Goal: Transaction & Acquisition: Obtain resource

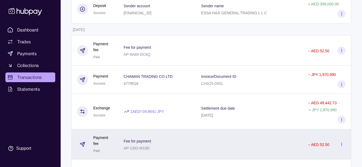
scroll to position [267, 0]
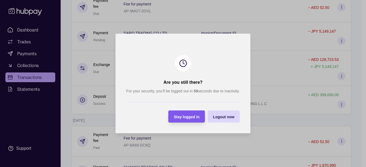
click at [187, 118] on span "Stay logged in" at bounding box center [187, 117] width 26 height 4
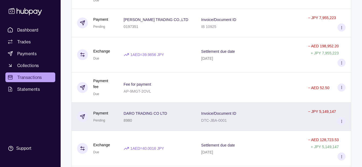
scroll to position [186, 0]
click at [169, 111] on div "DARO TRADING CO LTD 8980" at bounding box center [157, 117] width 67 height 13
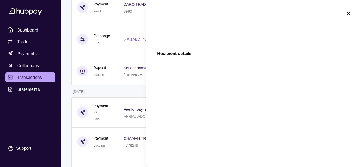
scroll to position [321, 0]
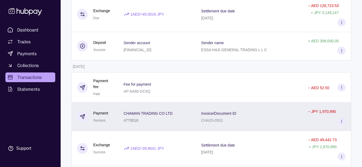
click at [157, 117] on div "4779518" at bounding box center [148, 120] width 49 height 6
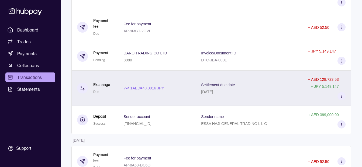
scroll to position [240, 0]
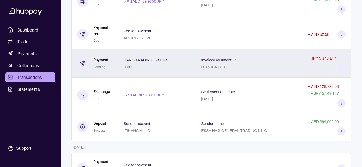
click at [177, 57] on div "DARO TRADING CO LTD 8980" at bounding box center [157, 63] width 67 height 13
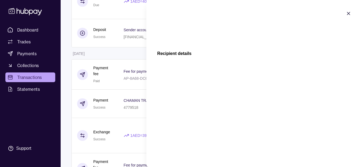
scroll to position [294, 0]
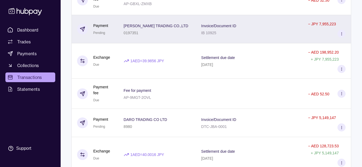
scroll to position [189, 0]
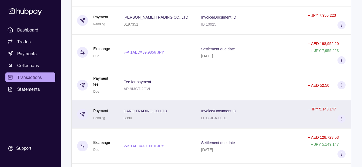
click at [191, 108] on div "DARO TRADING CO LTD 8980" at bounding box center [157, 114] width 67 height 13
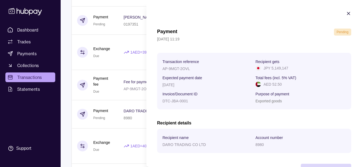
scroll to position [20, 0]
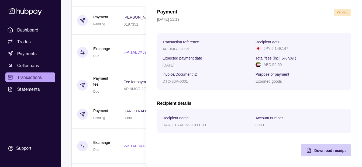
click at [324, 153] on span "Download receipt" at bounding box center [331, 151] width 32 height 4
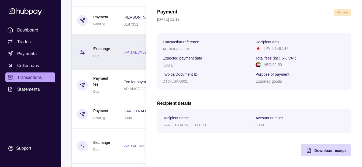
click at [124, 29] on html "Dashboard Trades Payments Collections Transactions Statements Support K Hello, …" at bounding box center [181, 169] width 362 height 717
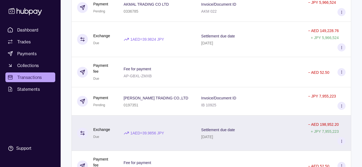
scroll to position [0, 0]
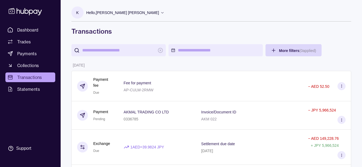
click at [118, 11] on p "Hello, [PERSON_NAME] [PERSON_NAME]" at bounding box center [122, 13] width 73 height 6
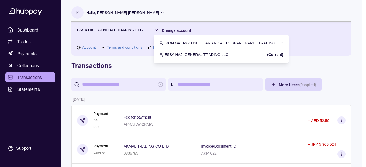
click at [180, 44] on p "IRON GALAXY USED CAR AND AUTO SPARE PARTS TRADING LLC" at bounding box center [224, 43] width 119 height 6
